Goal: Book appointment/travel/reservation

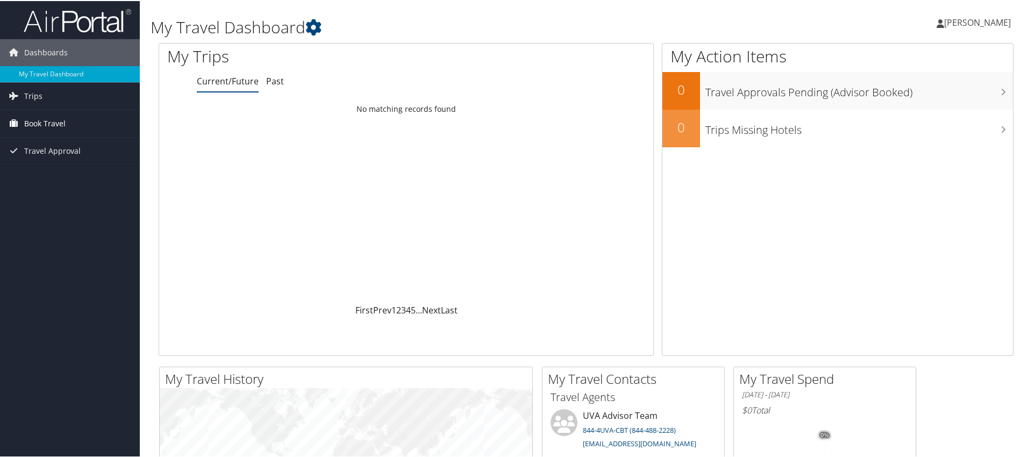
click at [35, 120] on span "Book Travel" at bounding box center [44, 122] width 41 height 27
click at [65, 180] on link "Book/Manage Online Trips" at bounding box center [70, 176] width 140 height 16
